Goal: Transaction & Acquisition: Book appointment/travel/reservation

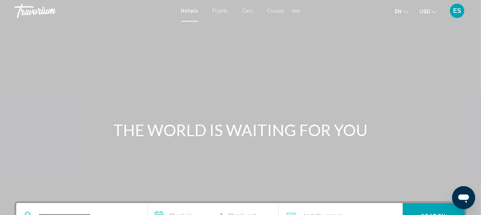
click at [101, 146] on div "Main content" at bounding box center [240, 108] width 481 height 217
click at [425, 7] on button "USD USD ($) MXN (Mex$) CAD (Can$) GBP (£) EUR (€) AUD (A$) NZD (NZ$) CNY (CN¥)" at bounding box center [428, 11] width 18 height 10
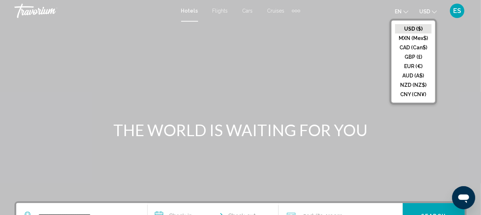
click at [405, 67] on button "EUR (€)" at bounding box center [413, 66] width 36 height 9
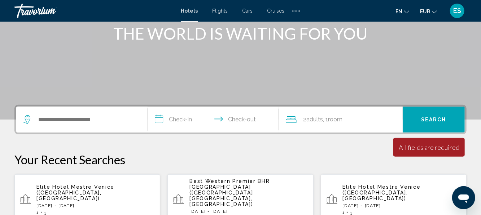
scroll to position [99, 0]
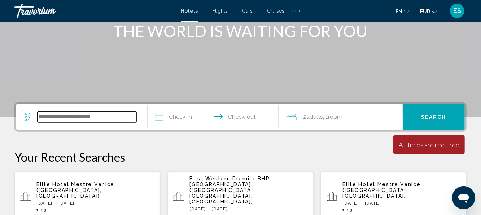
click at [56, 116] on input "Search widget" at bounding box center [87, 117] width 99 height 11
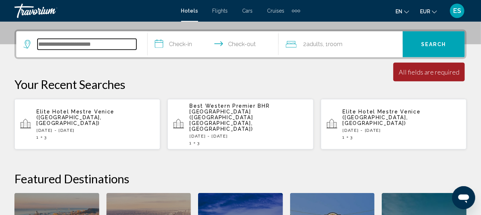
scroll to position [173, 0]
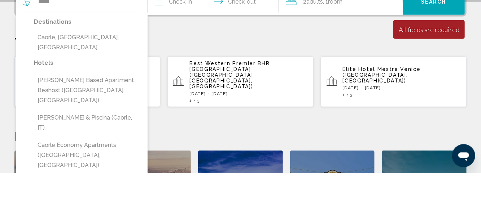
click at [73, 78] on button "Caorle, Venetian Riviera, Italy" at bounding box center [87, 85] width 106 height 24
type input "**********"
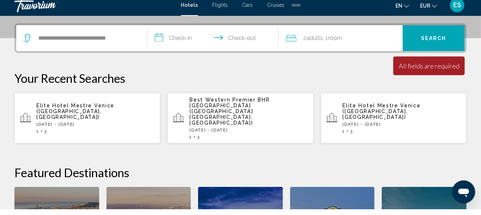
click at [181, 46] on input "**********" at bounding box center [215, 45] width 134 height 28
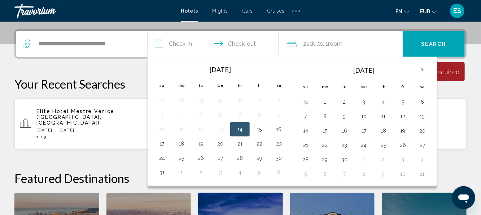
click at [260, 132] on button "15" at bounding box center [260, 130] width 12 height 10
click at [180, 142] on button "18" at bounding box center [182, 144] width 12 height 10
type input "**********"
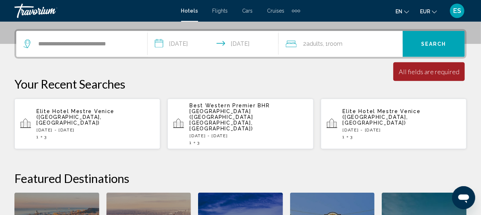
click at [310, 38] on div "2 Adult Adults , 1 Room rooms" at bounding box center [344, 44] width 117 height 26
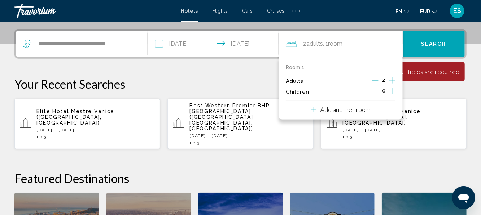
scroll to position [178, 0]
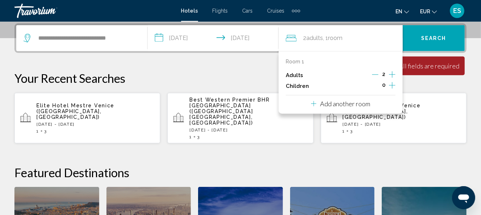
click at [394, 74] on icon "Increment adults" at bounding box center [392, 74] width 6 height 6
click at [430, 34] on button "Search" at bounding box center [434, 38] width 62 height 26
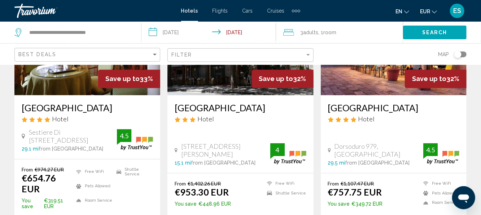
scroll to position [674, 0]
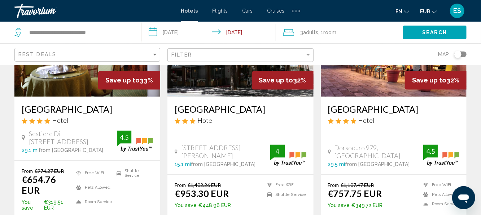
click at [100, 63] on div "Best Deals" at bounding box center [87, 54] width 146 height 21
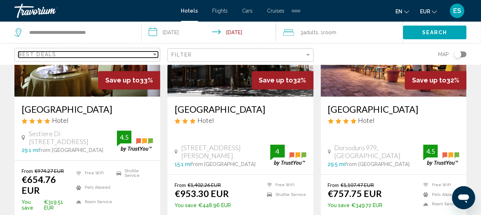
click at [48, 56] on span "Best Deals" at bounding box center [37, 55] width 38 height 6
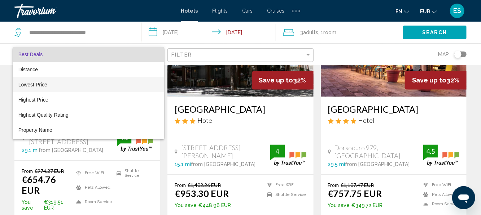
click at [29, 84] on span "Lowest Price" at bounding box center [32, 85] width 29 height 6
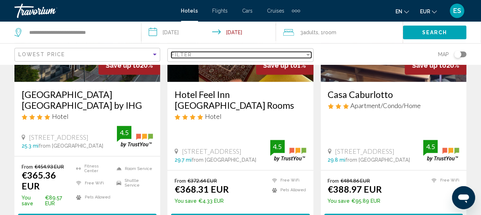
click at [185, 57] on span "Filter" at bounding box center [181, 55] width 21 height 6
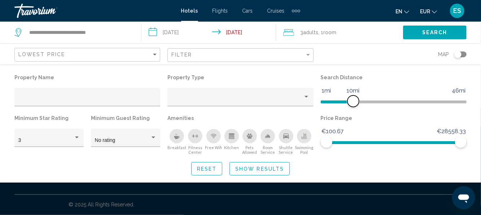
scroll to position [527, 0]
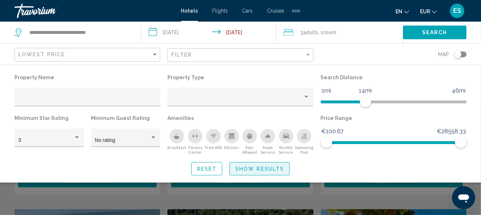
click at [262, 174] on button "Show Results" at bounding box center [260, 168] width 60 height 13
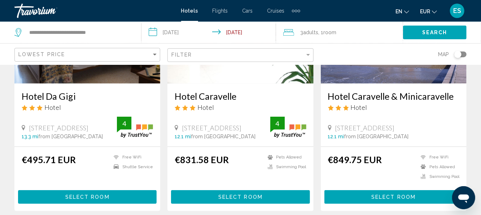
scroll to position [123, 0]
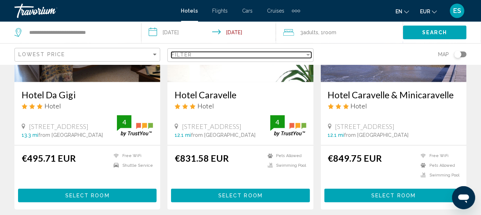
click at [291, 53] on div "Filter" at bounding box center [237, 55] width 133 height 6
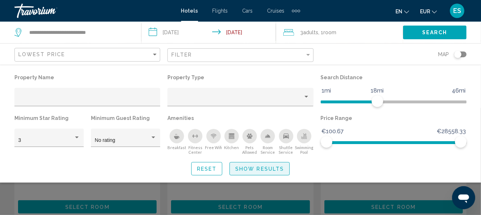
click at [260, 164] on button "Show Results" at bounding box center [260, 168] width 60 height 13
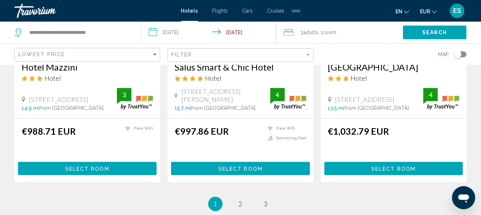
scroll to position [946, 0]
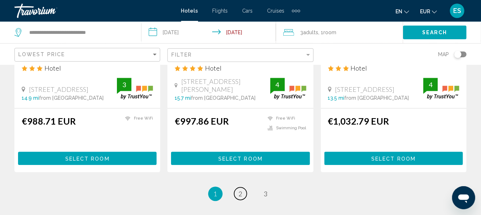
click at [246, 188] on link "page 2" at bounding box center [240, 194] width 13 height 13
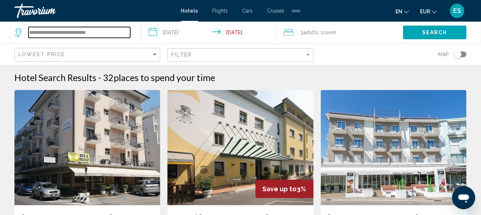
click at [111, 28] on input "**********" at bounding box center [80, 32] width 102 height 11
type input "*"
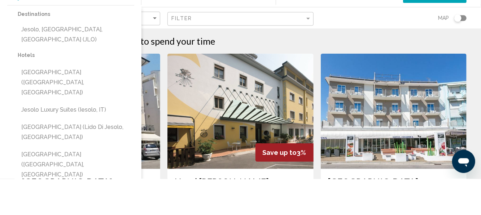
click at [64, 66] on button "Jesolo, Venetian Riviera, Italy (JLO)" at bounding box center [76, 71] width 117 height 24
type input "**********"
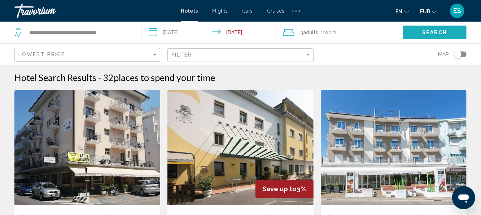
click at [419, 34] on button "Search" at bounding box center [435, 32] width 64 height 13
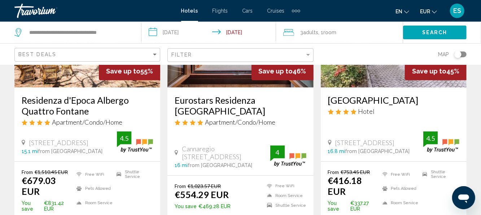
scroll to position [118, 0]
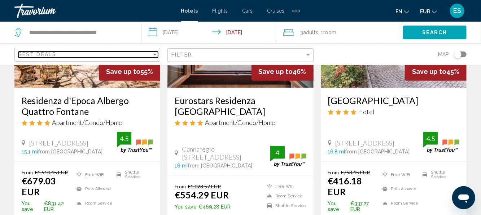
click at [117, 57] on div "Best Deals" at bounding box center [84, 55] width 133 height 6
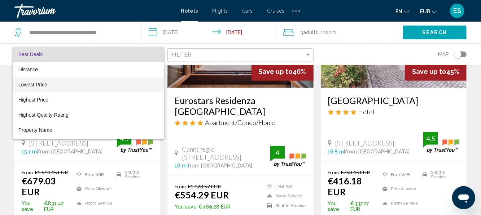
click at [30, 84] on span "Lowest Price" at bounding box center [32, 85] width 29 height 6
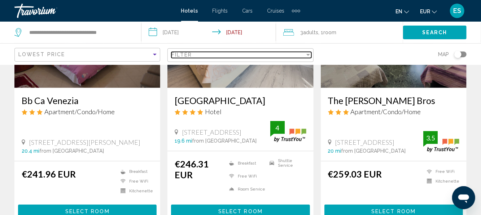
click at [199, 54] on div "Filter" at bounding box center [237, 55] width 133 height 6
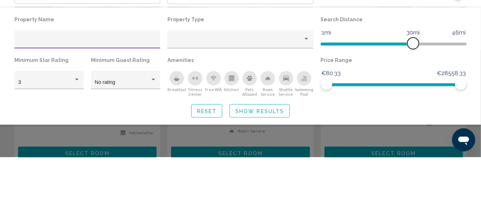
scroll to position [118, 0]
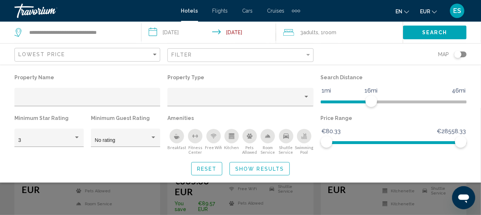
click at [250, 172] on span "Show Results" at bounding box center [259, 169] width 49 height 6
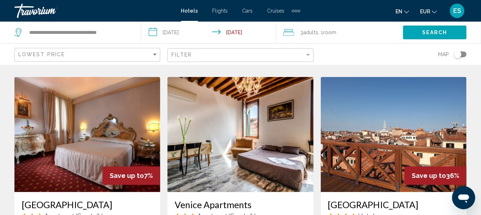
scroll to position [827, 0]
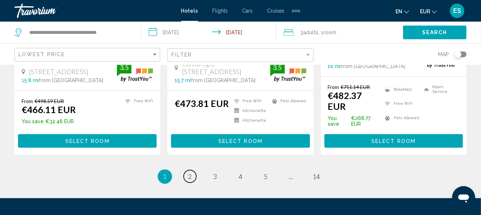
click at [188, 173] on span "2" at bounding box center [190, 177] width 4 height 8
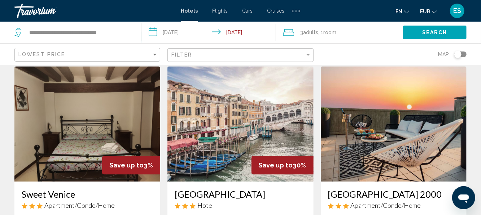
scroll to position [849, 0]
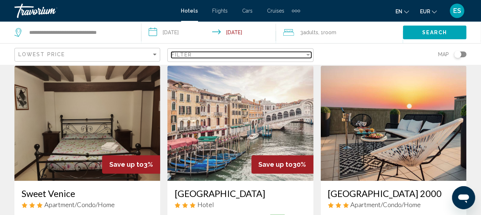
click at [242, 56] on div "Filter" at bounding box center [237, 55] width 133 height 6
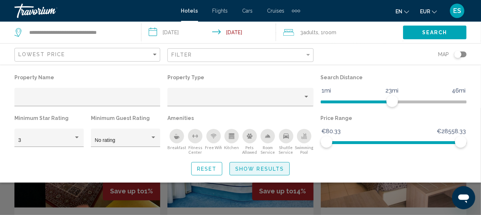
click at [255, 175] on button "Show Results" at bounding box center [260, 168] width 60 height 13
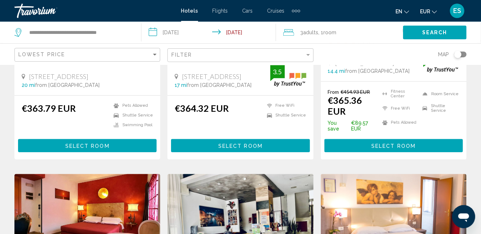
scroll to position [1059, 0]
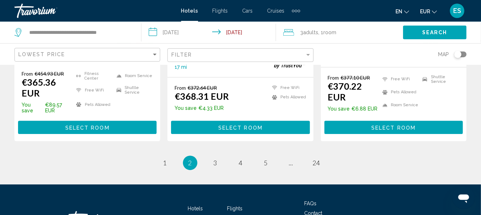
scroll to position [1081, 0]
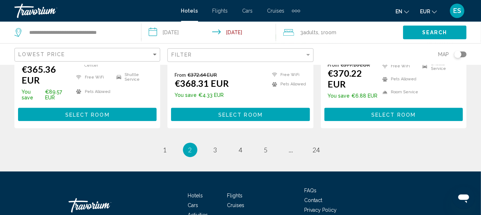
click at [170, 143] on li "page 1" at bounding box center [165, 150] width 14 height 14
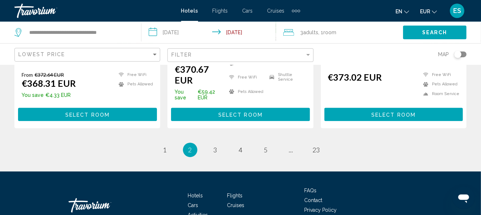
scroll to position [809, 0]
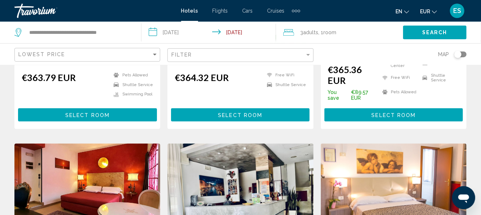
click at [169, 144] on img "Main content" at bounding box center [240, 202] width 146 height 116
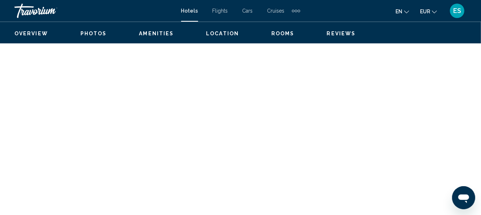
scroll to position [85, 0]
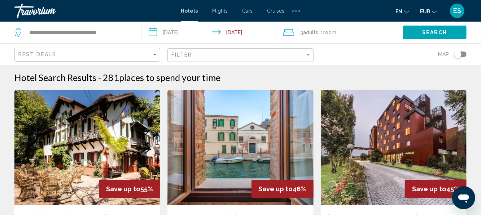
click at [88, 130] on img "Main content" at bounding box center [87, 148] width 146 height 116
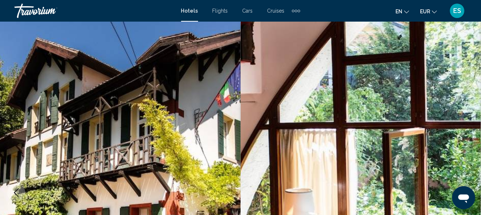
scroll to position [85, 0]
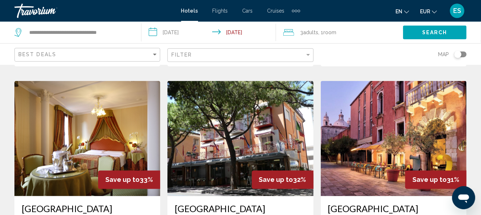
scroll to position [579, 0]
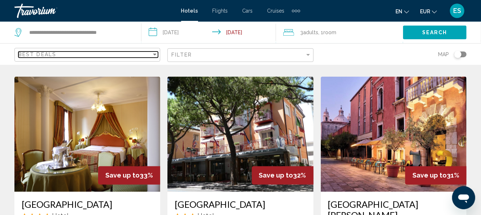
click at [53, 55] on span "Best Deals" at bounding box center [37, 55] width 38 height 6
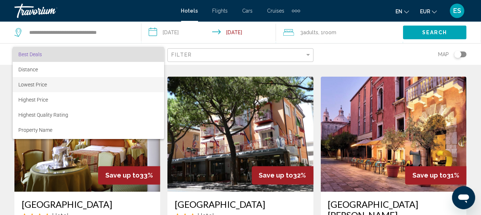
click at [26, 82] on span "Lowest Price" at bounding box center [32, 85] width 29 height 6
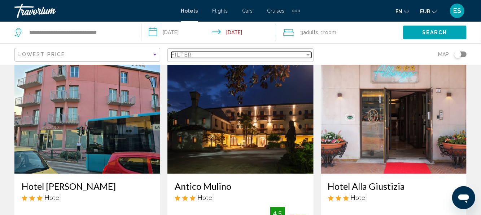
click at [200, 57] on div "Filter" at bounding box center [237, 55] width 133 height 6
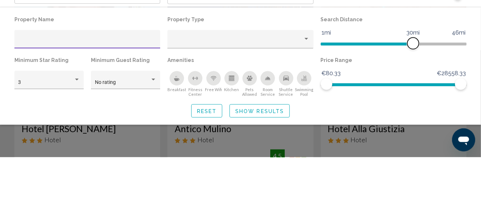
scroll to position [579, 0]
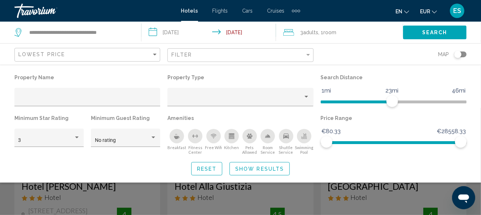
click at [261, 170] on span "Show Results" at bounding box center [259, 169] width 49 height 6
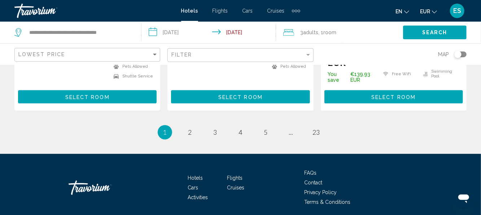
scroll to position [1046, 0]
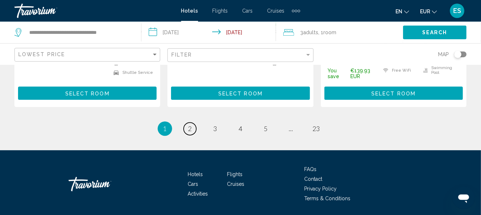
click at [191, 125] on span "2" at bounding box center [190, 129] width 4 height 8
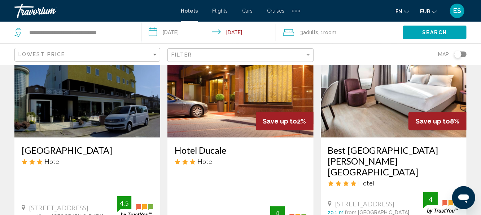
scroll to position [354, 0]
click at [33, 145] on h3 "Hotel Ambra" at bounding box center [87, 150] width 131 height 11
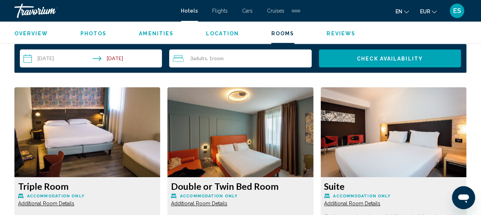
scroll to position [1061, 0]
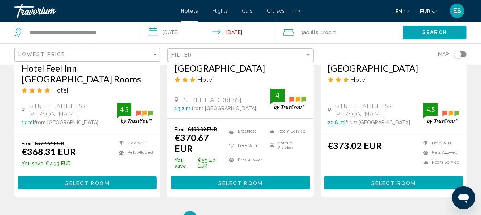
scroll to position [1016, 0]
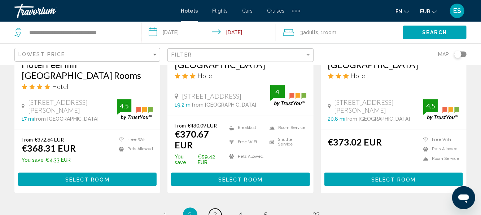
click at [217, 209] on link "page 3" at bounding box center [215, 215] width 13 height 13
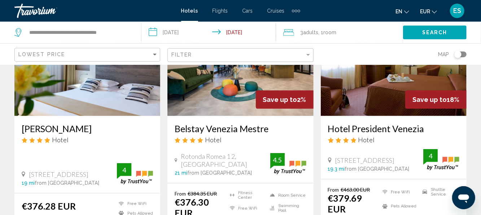
scroll to position [92, 0]
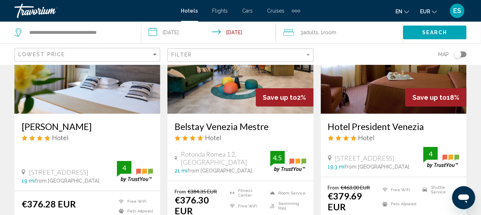
click at [215, 137] on span "Hotel" at bounding box center [213, 138] width 17 height 8
click at [206, 136] on span "Hotel" at bounding box center [213, 138] width 17 height 8
click at [213, 131] on h3 "Belstay Venezia Mestre" at bounding box center [240, 126] width 131 height 11
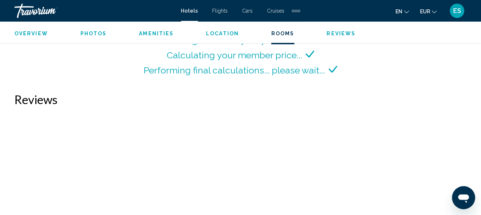
scroll to position [1162, 0]
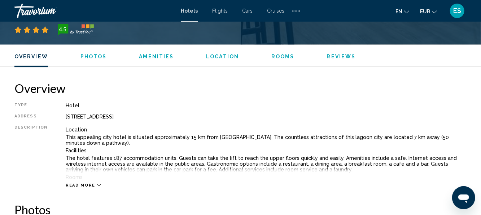
scroll to position [287, 0]
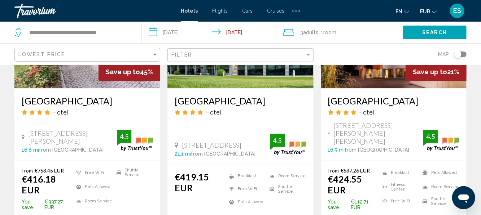
scroll to position [916, 0]
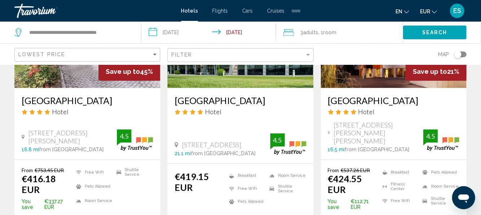
click at [66, 121] on div "Antony Hotel Hotel Via Orlanda 182, Mestre 16.8 mi from Jesolo city center from…" at bounding box center [87, 124] width 146 height 72
click at [58, 110] on span "Hotel" at bounding box center [60, 112] width 17 height 8
click at [36, 121] on div "Antony Hotel Hotel Via Orlanda 182, Mestre 16.8 mi from Jesolo city center from…" at bounding box center [87, 124] width 146 height 72
click at [65, 100] on h3 "[GEOGRAPHIC_DATA]" at bounding box center [87, 100] width 131 height 11
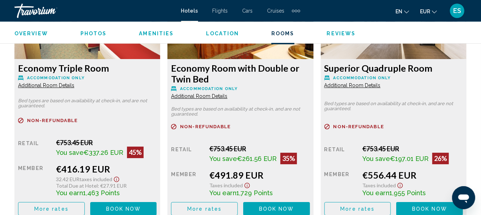
scroll to position [1180, 0]
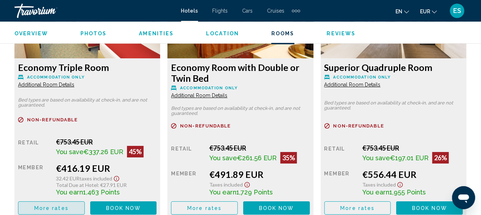
click at [69, 209] on button "More rates" at bounding box center [51, 208] width 67 height 13
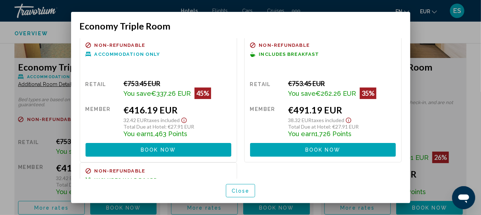
scroll to position [0, 0]
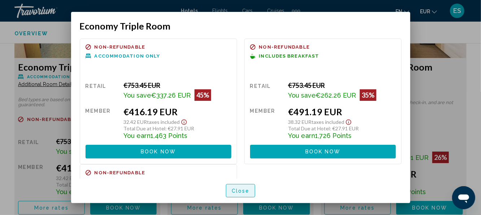
click at [243, 198] on button "Close" at bounding box center [241, 190] width 30 height 13
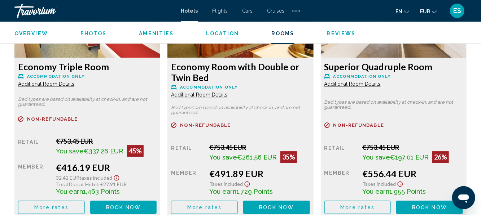
scroll to position [1182, 0]
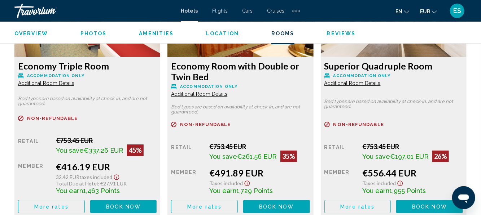
click at [61, 210] on button "More rates" at bounding box center [51, 206] width 67 height 13
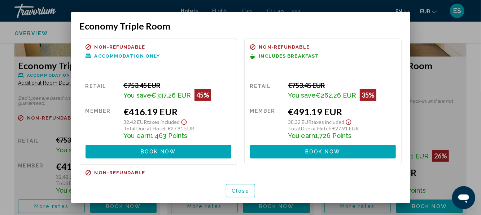
click at [327, 149] on span "Book now" at bounding box center [322, 152] width 35 height 6
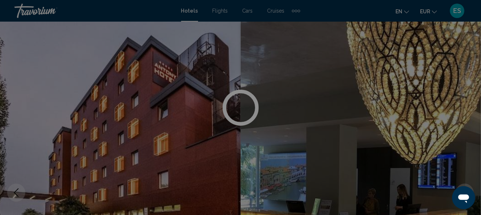
scroll to position [1182, 0]
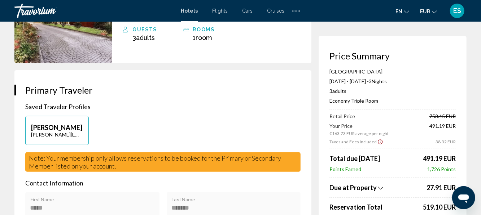
scroll to position [95, 0]
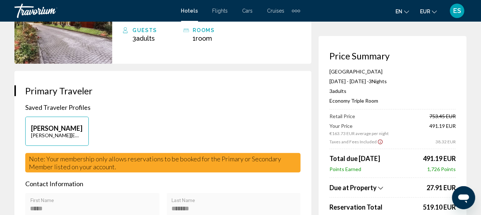
click at [380, 188] on icon "Show Taxes and Fees breakdown" at bounding box center [380, 188] width 5 height 3
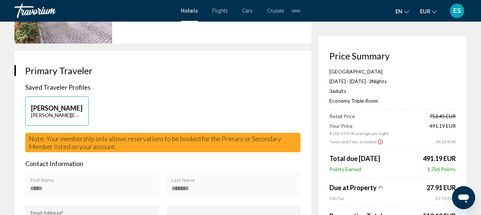
scroll to position [110, 0]
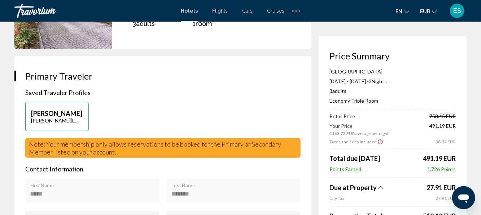
click at [435, 88] on div "Antony Hotel Aug 15, 2025 - Aug 18, 2025 - 3 Night Nights 3 Adult Adults , 0 Ch…" at bounding box center [393, 89] width 126 height 41
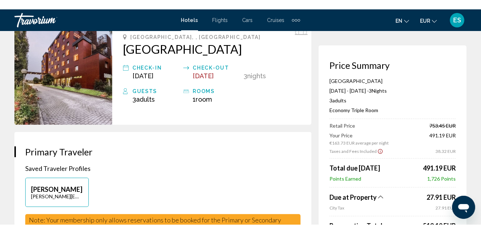
scroll to position [0, 0]
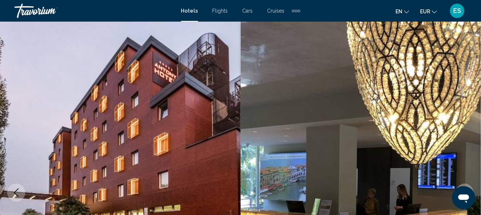
scroll to position [85, 0]
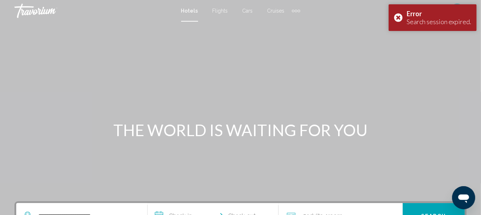
click at [401, 19] on div "Error Search session expired." at bounding box center [433, 17] width 88 height 27
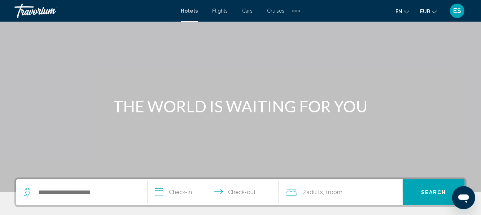
scroll to position [21, 0]
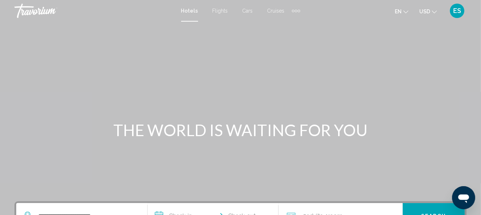
click at [429, 9] on span "USD" at bounding box center [424, 12] width 11 height 6
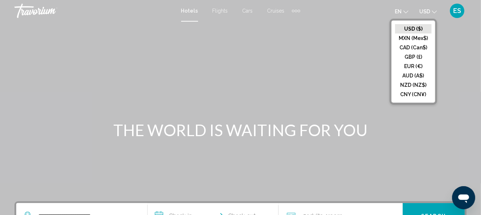
click at [415, 71] on button "AUD (A$)" at bounding box center [413, 75] width 36 height 9
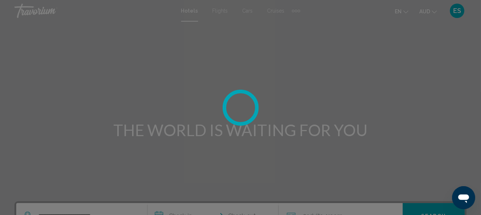
click at [436, 11] on div at bounding box center [240, 107] width 481 height 215
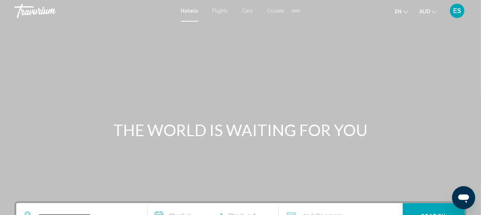
click at [427, 11] on span "AUD" at bounding box center [424, 12] width 11 height 6
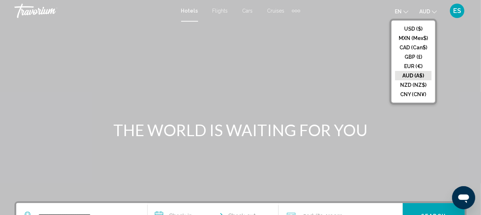
click at [415, 66] on button "EUR (€)" at bounding box center [413, 66] width 36 height 9
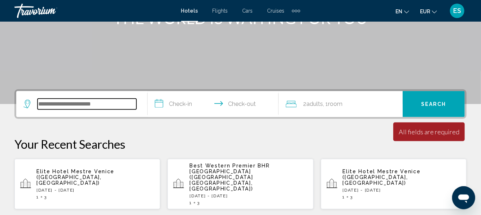
click at [106, 101] on input "Search widget" at bounding box center [87, 104] width 99 height 11
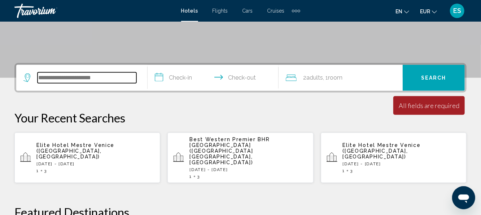
scroll to position [178, 0]
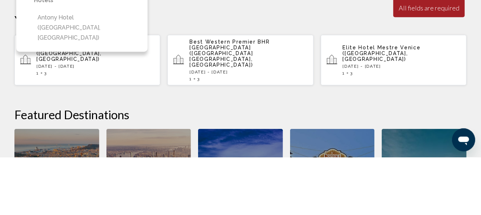
click at [95, 81] on button "Antony Hotel (Mestre, IT)" at bounding box center [87, 86] width 106 height 34
type input "**********"
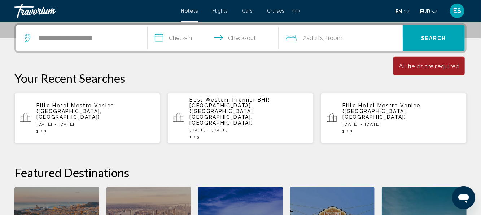
click at [195, 39] on input "**********" at bounding box center [215, 39] width 134 height 28
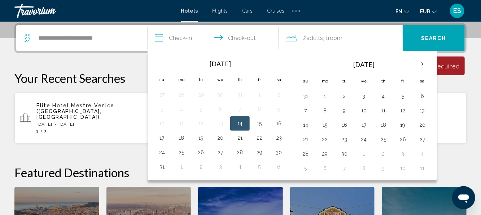
click at [257, 123] on button "15" at bounding box center [260, 124] width 12 height 10
click at [184, 138] on button "18" at bounding box center [182, 138] width 12 height 10
type input "**********"
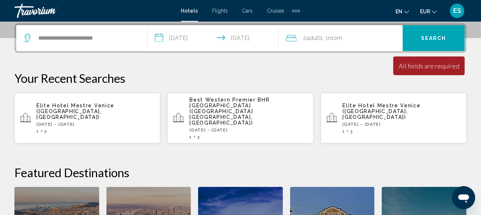
click at [366, 42] on div "2 Adult Adults , 1 Room rooms" at bounding box center [344, 38] width 117 height 10
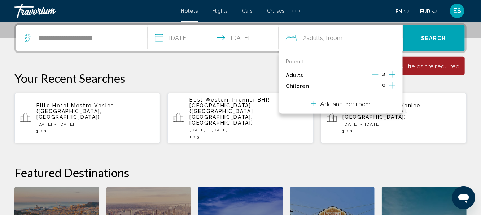
click at [392, 74] on icon "Increment adults" at bounding box center [392, 74] width 6 height 6
click at [428, 44] on button "Search" at bounding box center [434, 38] width 62 height 26
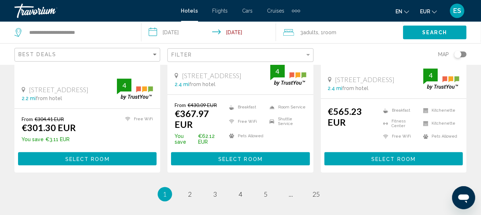
scroll to position [998, 0]
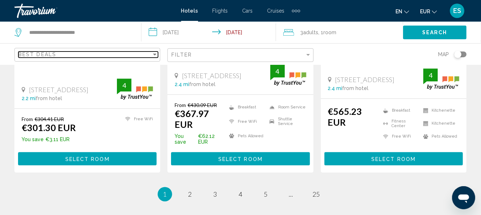
click at [155, 54] on div "Sort by" at bounding box center [155, 55] width 4 height 2
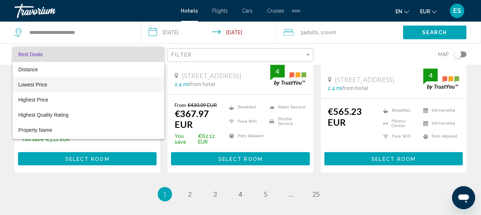
click at [47, 87] on span "Lowest Price" at bounding box center [88, 84] width 140 height 15
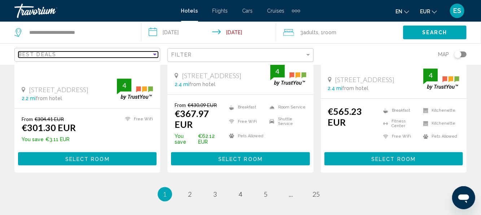
scroll to position [994, 0]
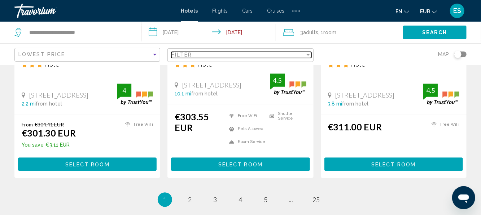
click at [300, 57] on div "Filter" at bounding box center [237, 55] width 133 height 6
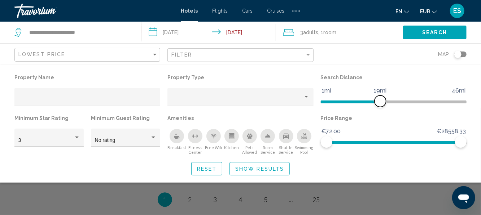
scroll to position [716, 0]
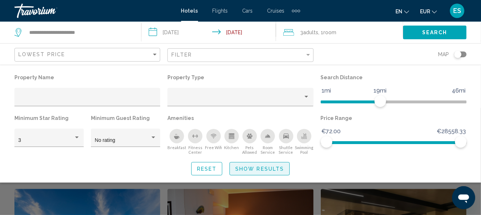
click at [277, 169] on span "Show Results" at bounding box center [259, 169] width 49 height 6
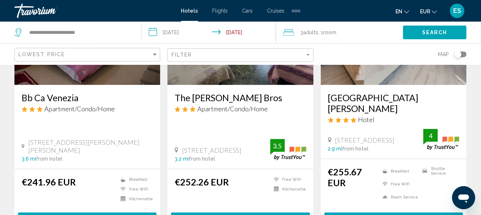
scroll to position [120, 0]
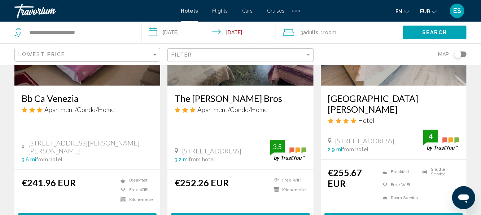
click at [363, 101] on h3 "Hotel Delfino" at bounding box center [393, 104] width 131 height 22
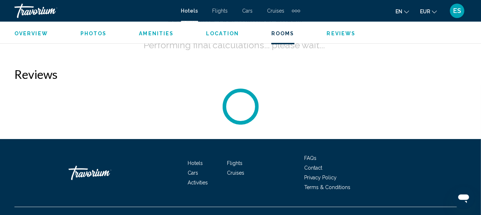
scroll to position [1200, 0]
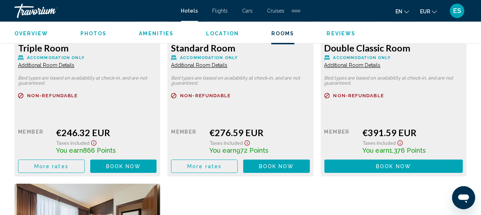
click at [408, 188] on div "Triple Room Accommodation Only Additional Room Details Bed types are based on a…" at bounding box center [240, 184] width 459 height 471
click at [389, 188] on div "Triple Room Accommodation Only Additional Room Details Bed types are based on a…" at bounding box center [240, 184] width 459 height 471
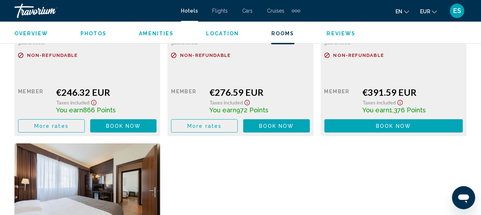
scroll to position [1241, 0]
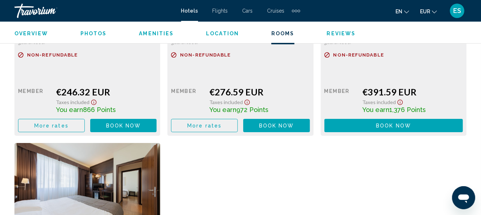
click at [69, 125] on button "More rates" at bounding box center [51, 125] width 67 height 13
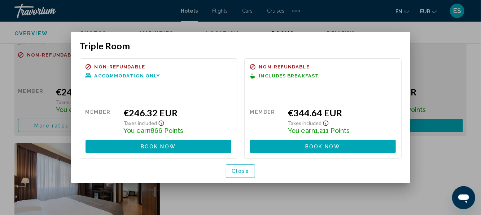
click at [199, 147] on button "Book now No longer available" at bounding box center [159, 146] width 146 height 13
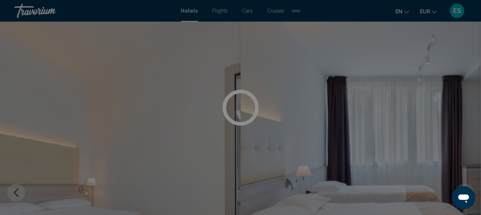
scroll to position [1241, 0]
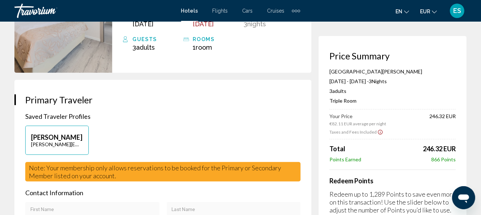
scroll to position [97, 0]
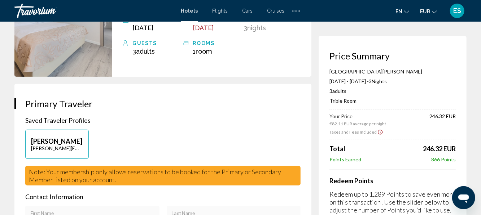
click at [269, 139] on div "Elena Schäfer elena.schaefer777@web.de" at bounding box center [163, 148] width 283 height 36
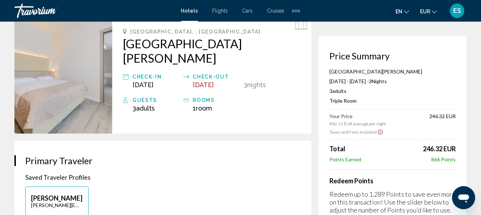
scroll to position [40, 0]
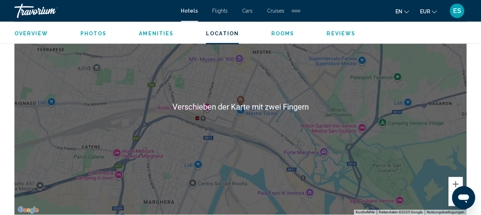
scroll to position [857, 0]
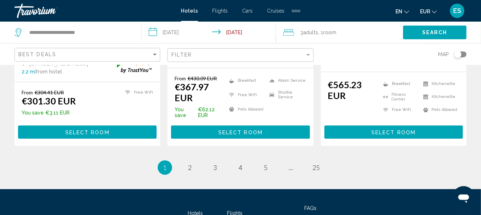
scroll to position [1026, 0]
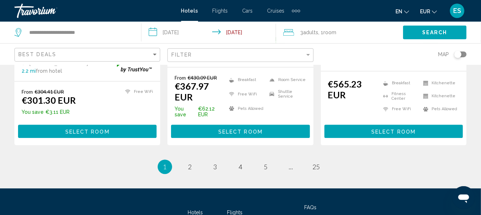
click at [184, 160] on li "page 2" at bounding box center [190, 167] width 14 height 14
